Goal: Transaction & Acquisition: Purchase product/service

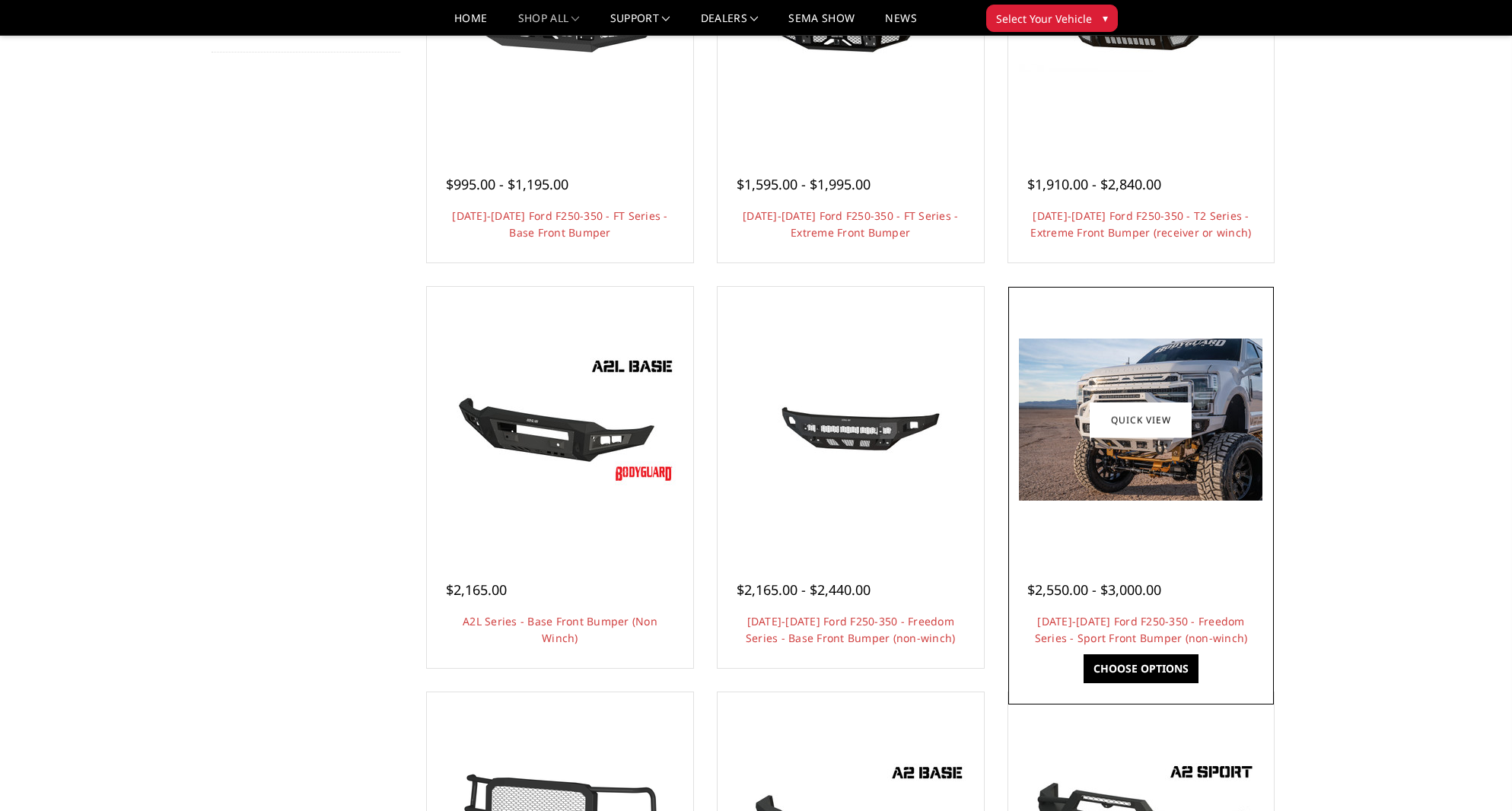
scroll to position [308, 0]
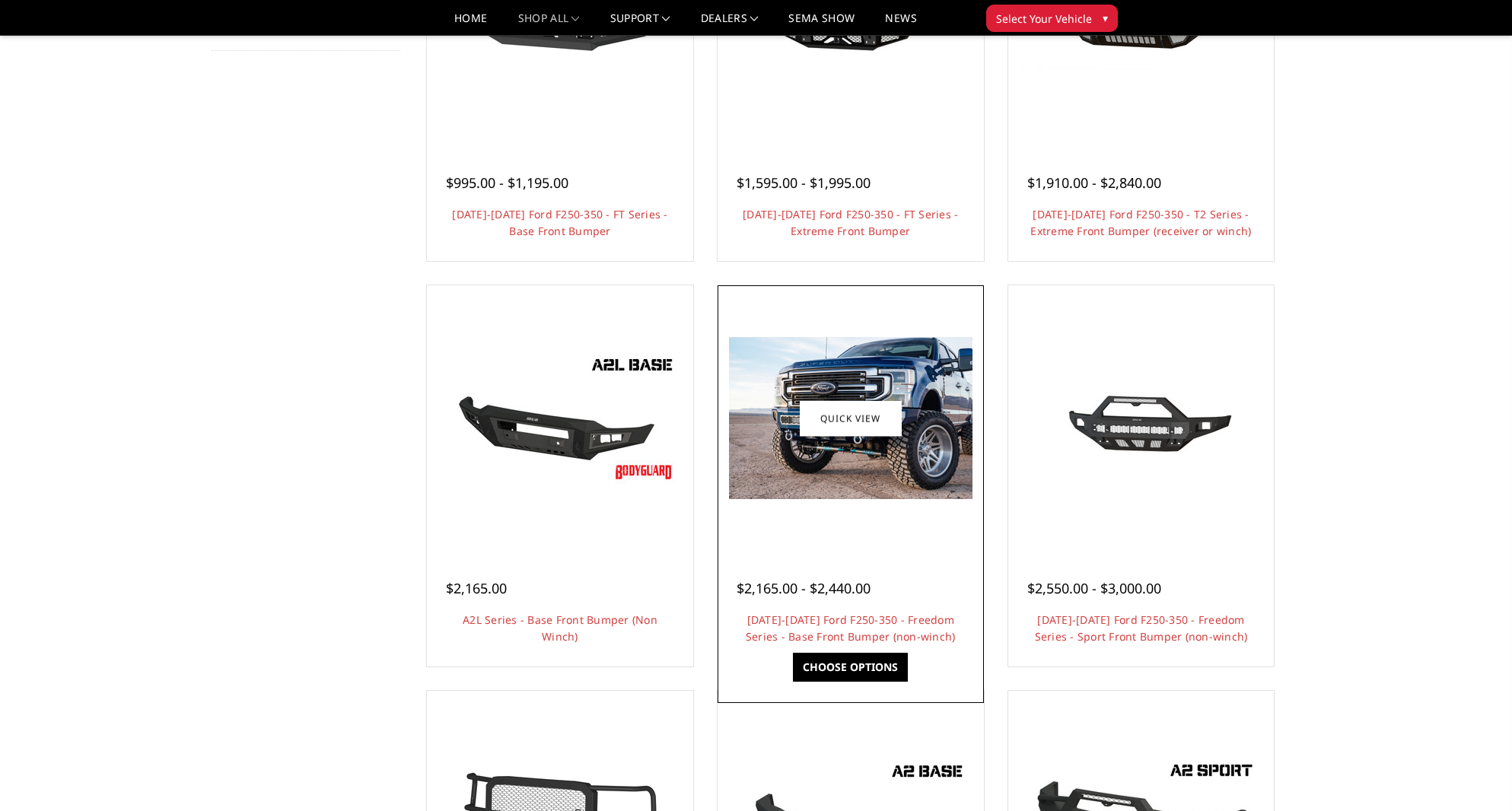
click at [758, 460] on img at bounding box center [851, 418] width 243 height 162
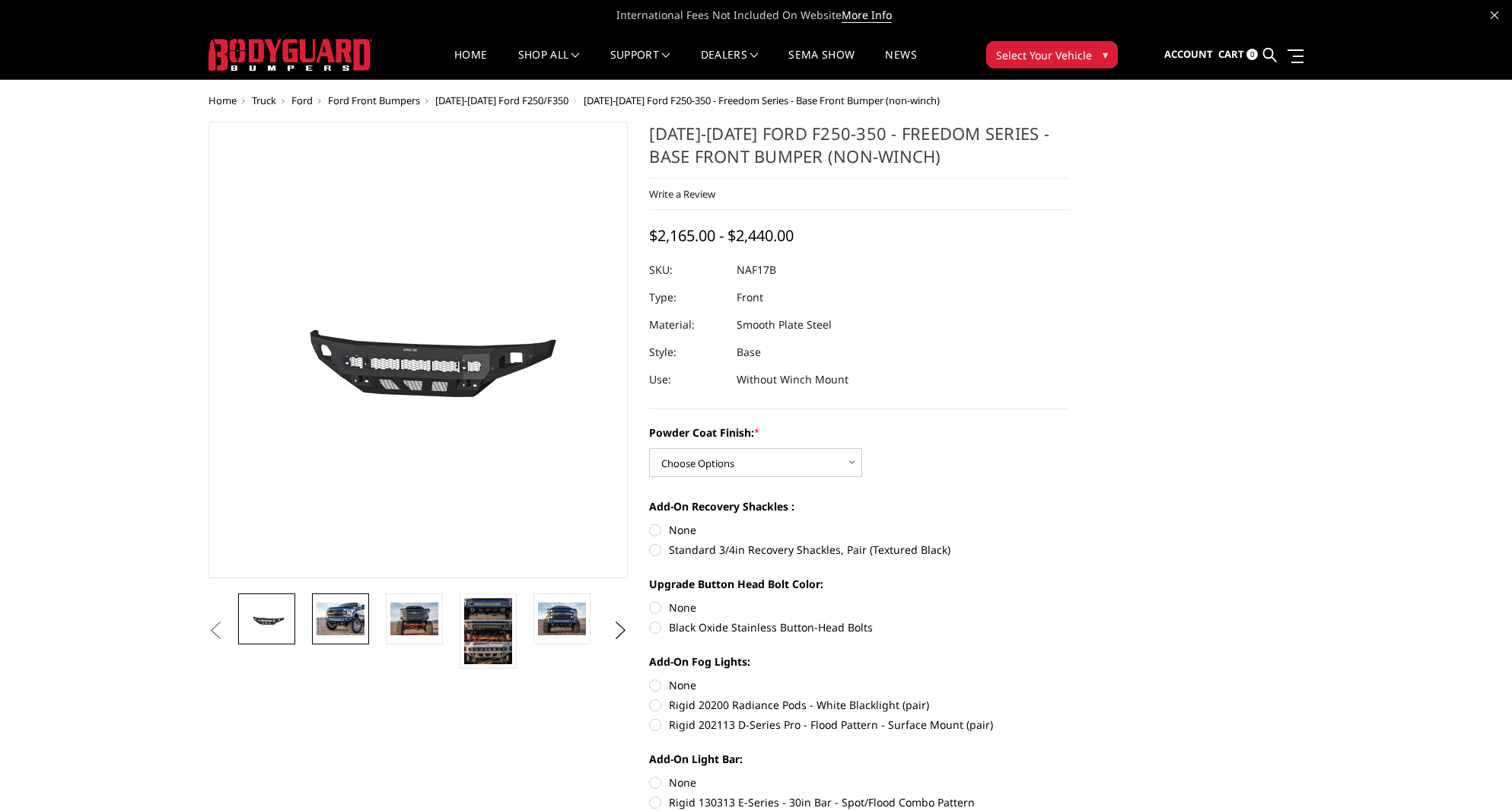
click at [348, 619] on img at bounding box center [340, 619] width 48 height 32
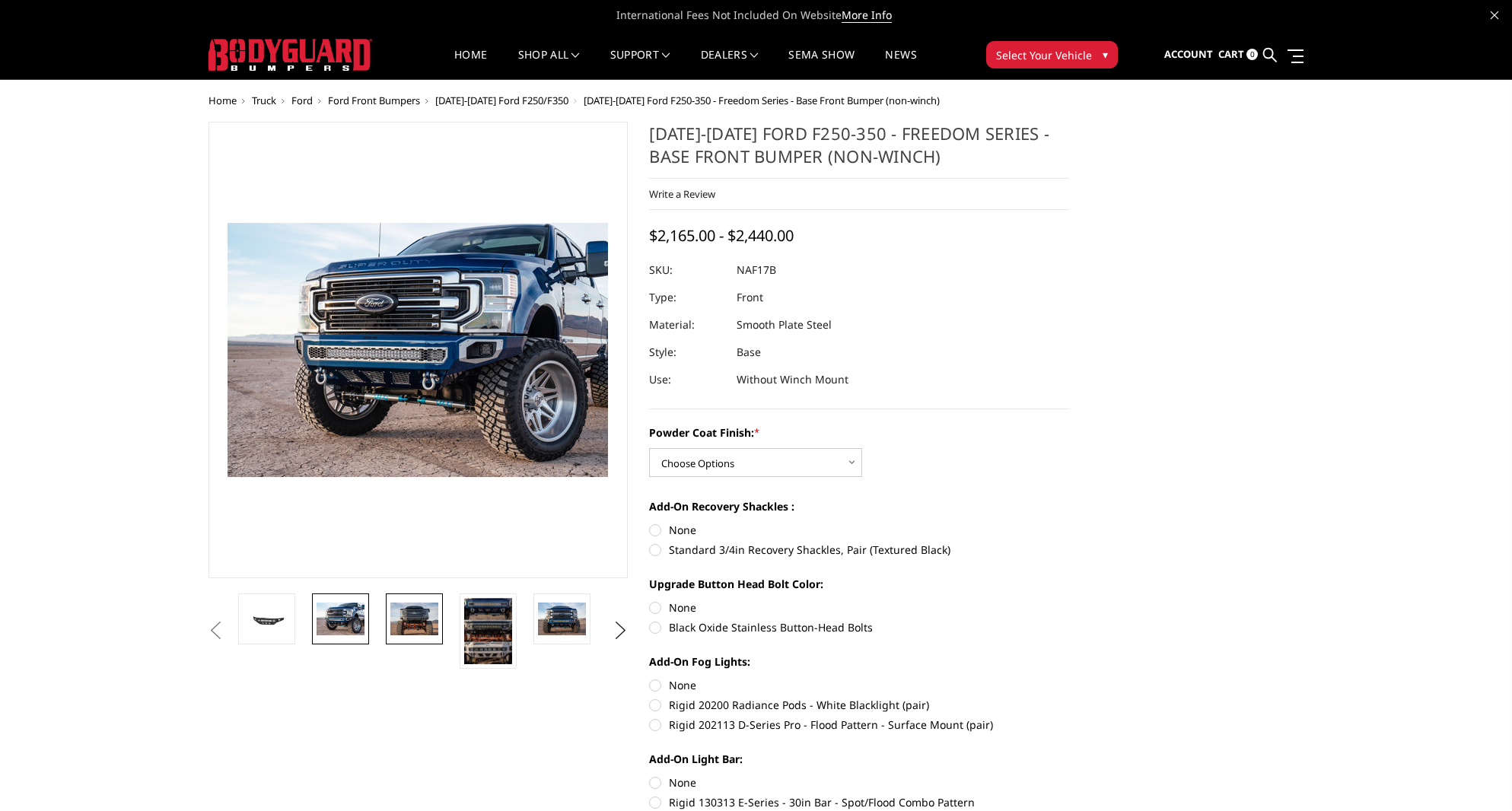
click at [409, 621] on img at bounding box center [414, 619] width 48 height 32
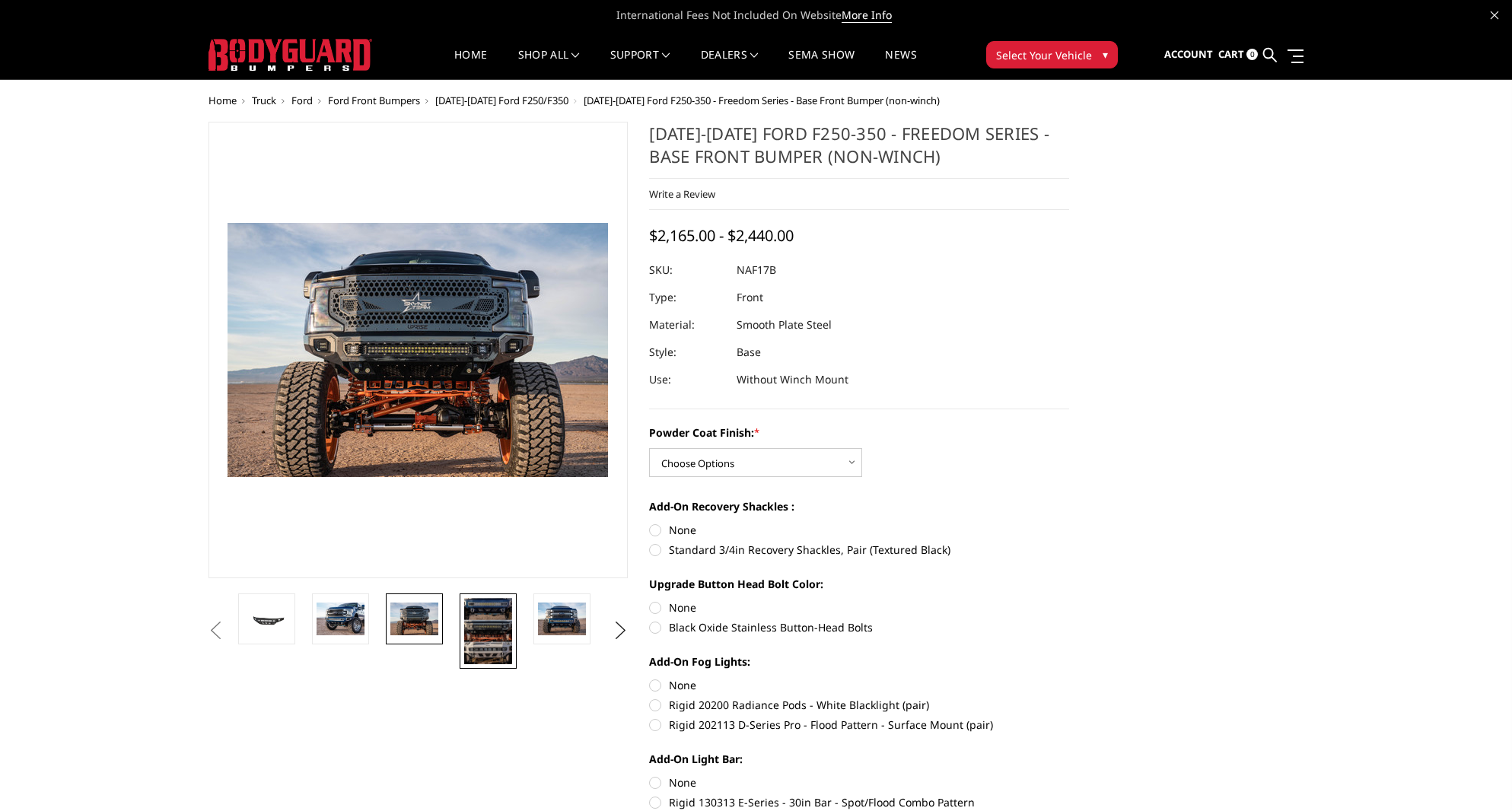
click at [487, 637] on img at bounding box center [488, 631] width 48 height 66
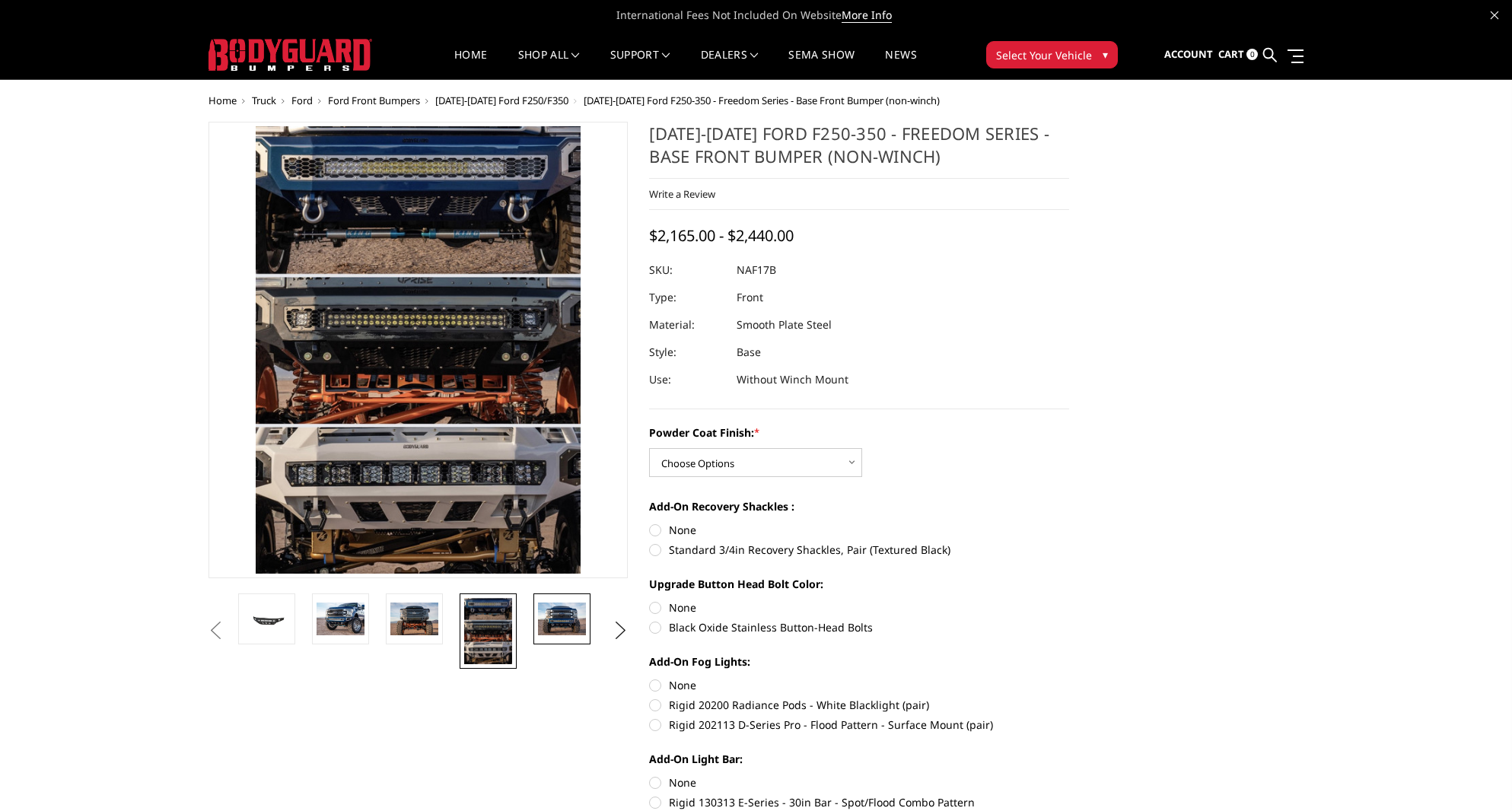
click at [554, 629] on img at bounding box center [562, 619] width 48 height 32
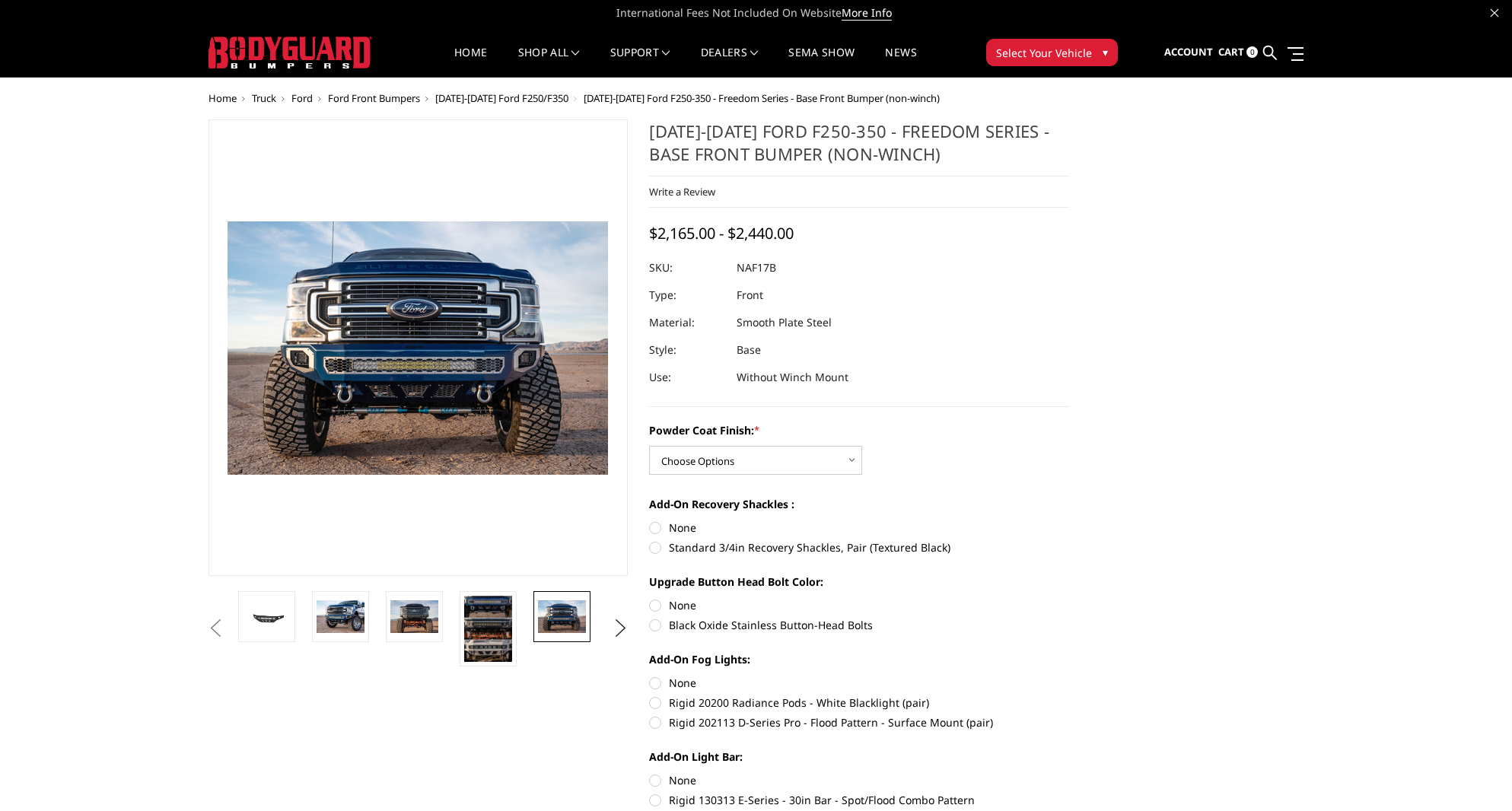
scroll to position [6, 0]
